Goal: Information Seeking & Learning: Learn about a topic

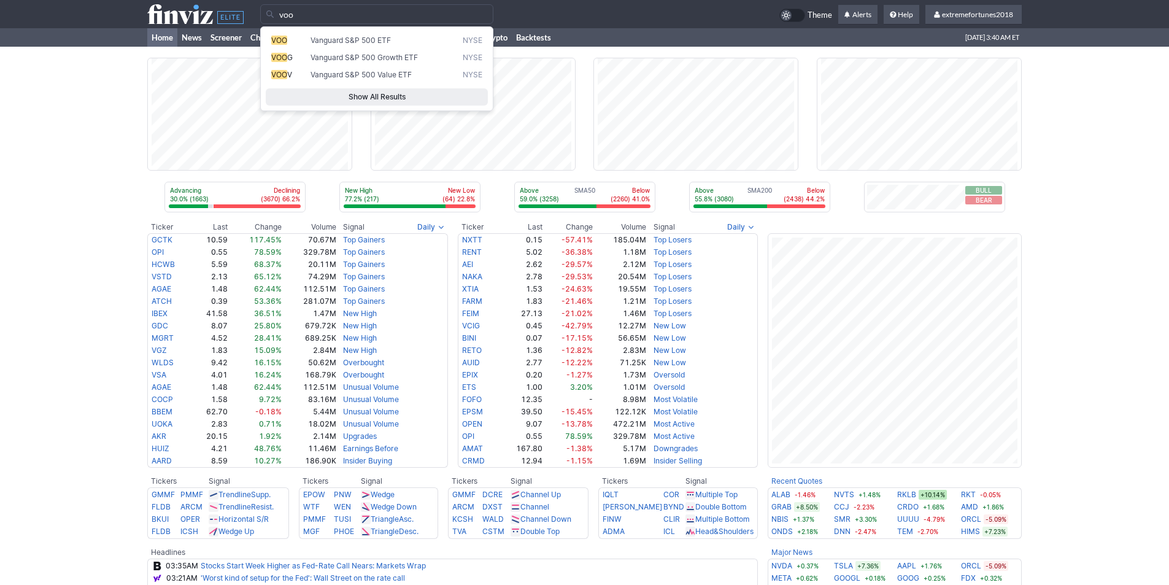
type input "voo"
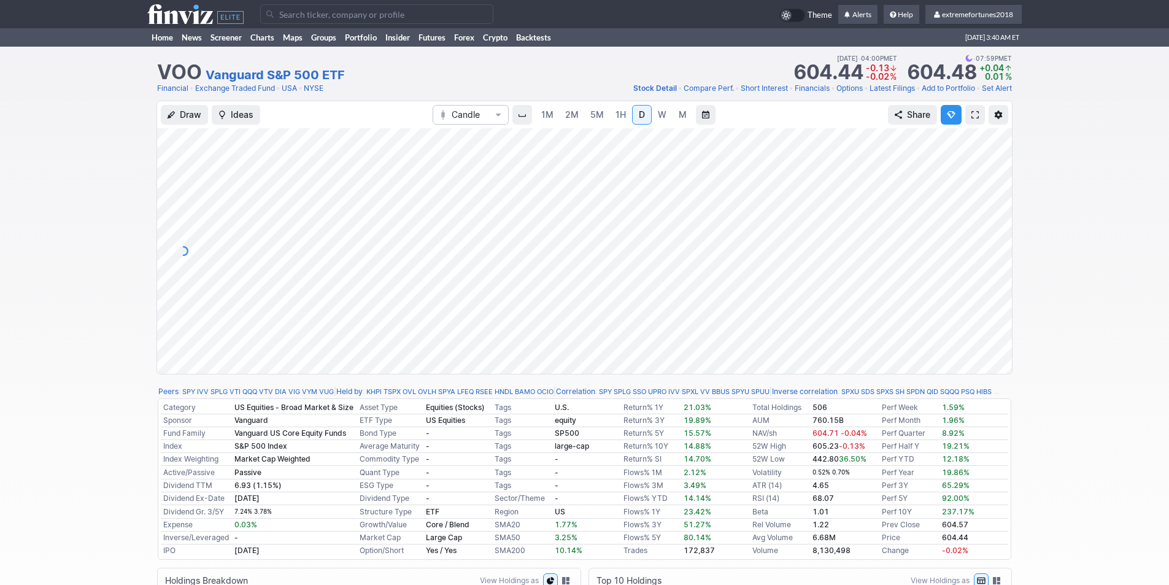
click at [991, 274] on div at bounding box center [999, 247] width 26 height 215
drag, startPoint x: 993, startPoint y: 296, endPoint x: 992, endPoint y: 239, distance: 57.1
click at [992, 239] on div at bounding box center [999, 247] width 26 height 215
